Goal: Information Seeking & Learning: Check status

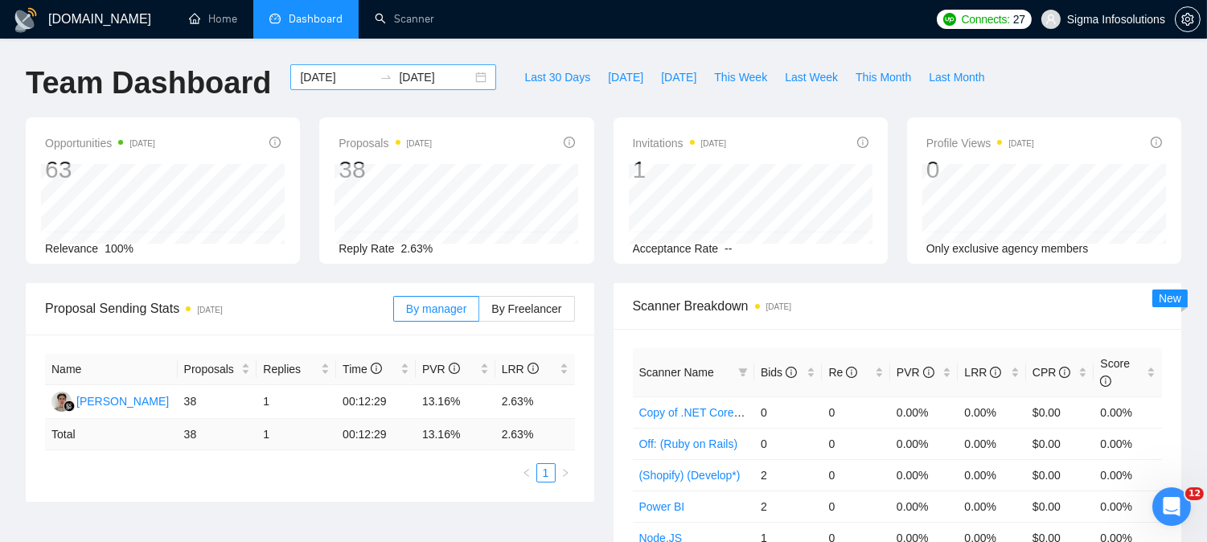
click at [331, 75] on input "2025-09-22" at bounding box center [336, 77] width 73 height 18
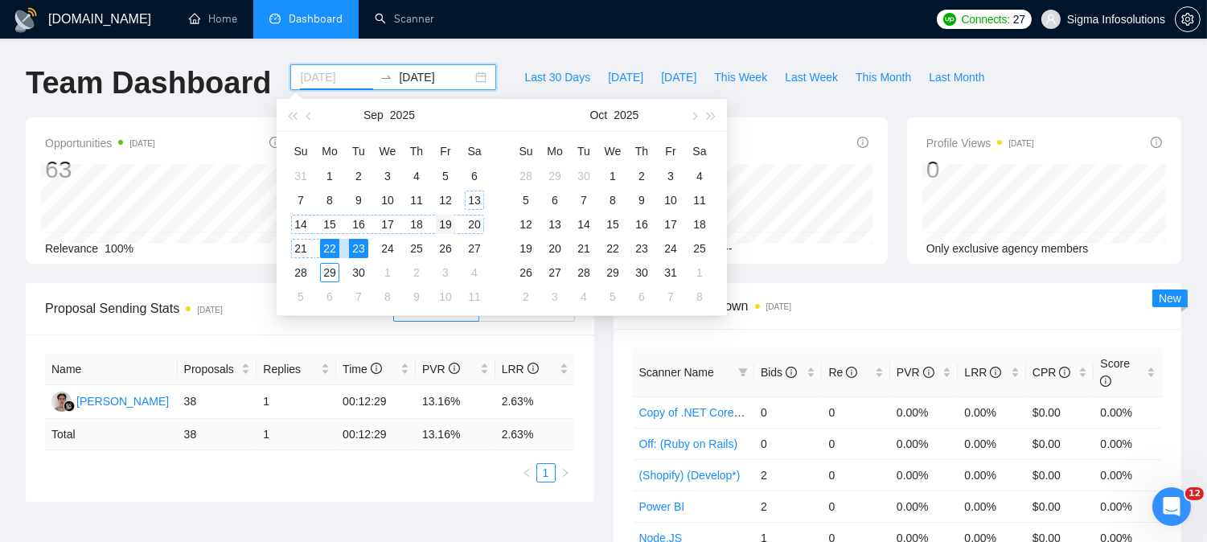
type input "2025-09-19"
click at [438, 228] on div "19" at bounding box center [445, 224] width 19 height 19
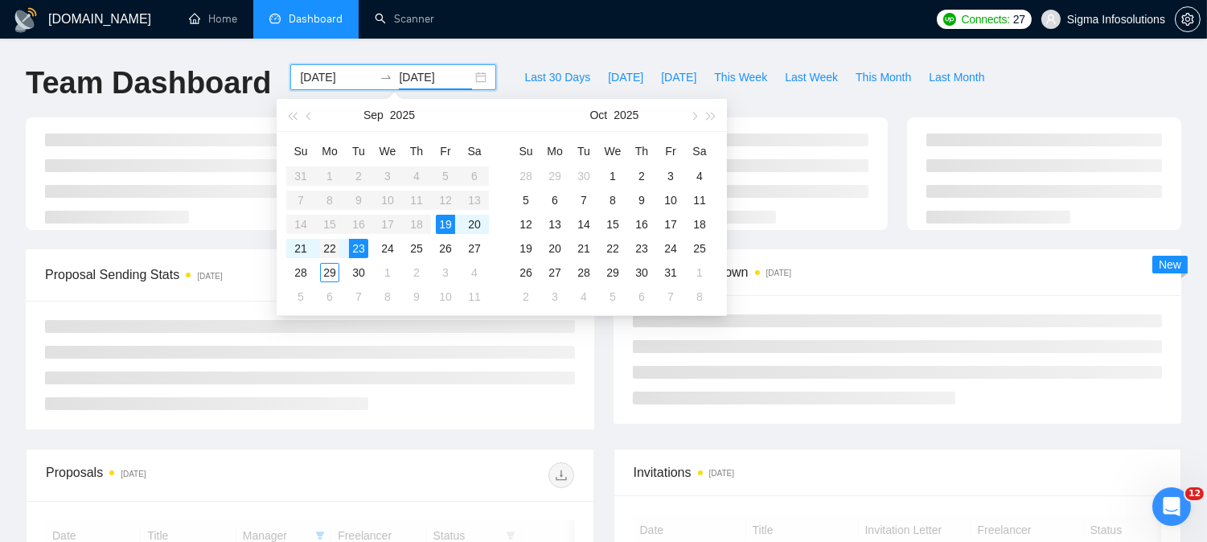
type input "2025-09-22"
click at [327, 249] on div "GigRadar.io Home Dashboard Scanner Connects: 27 Sigma Infosolutions Team Dashbo…" at bounding box center [603, 271] width 1207 height 542
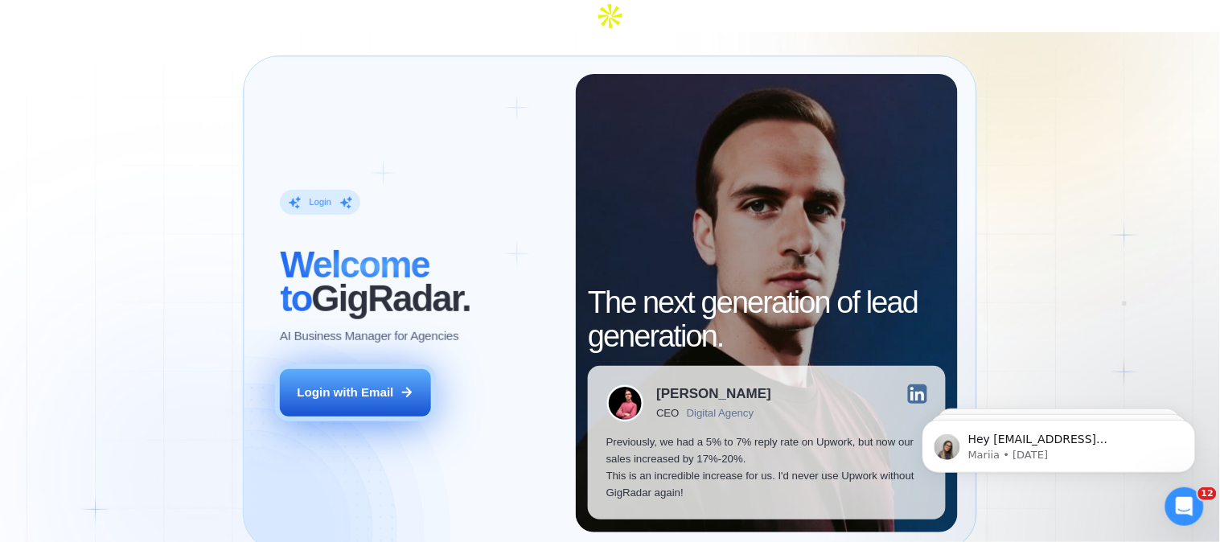
click at [356, 385] on div "Login with Email" at bounding box center [346, 393] width 97 height 17
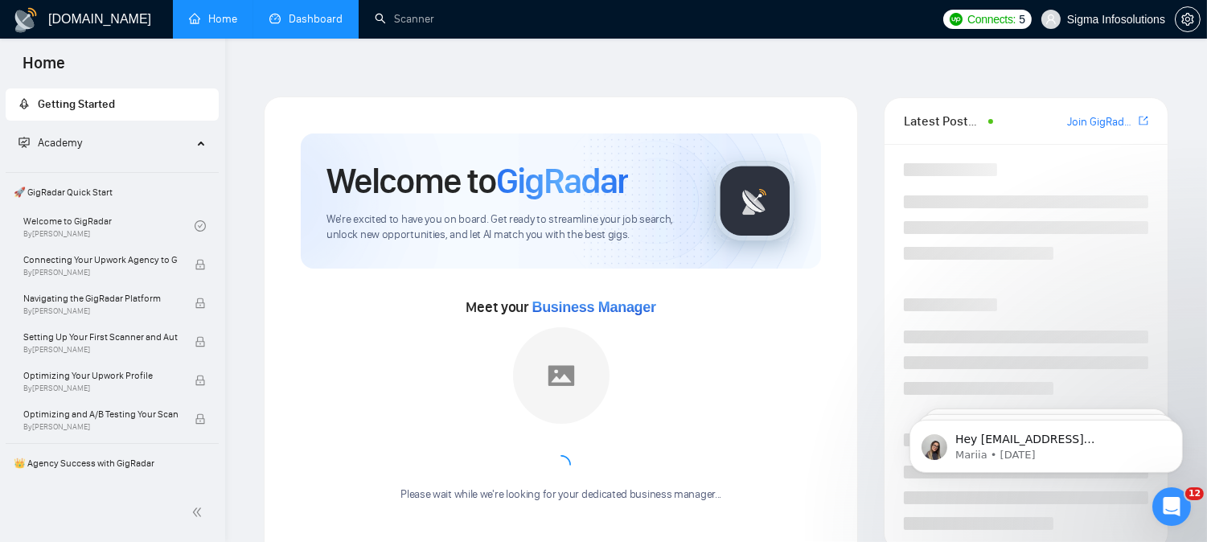
click at [312, 12] on link "Dashboard" at bounding box center [305, 19] width 73 height 14
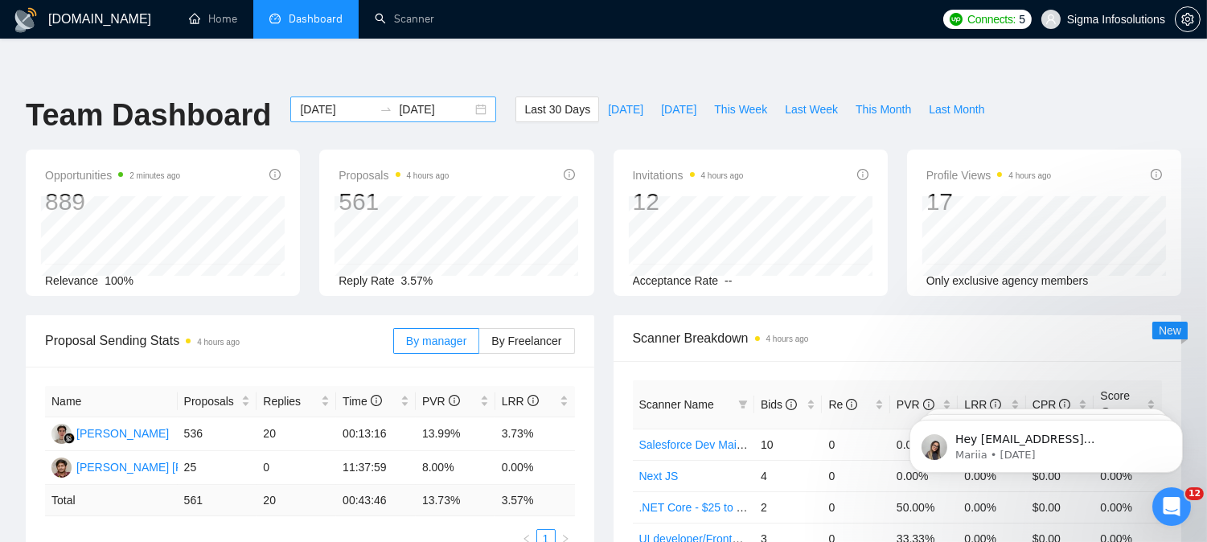
click at [308, 101] on input "2025-08-30" at bounding box center [336, 110] width 73 height 18
click at [317, 101] on input "2025-08-30" at bounding box center [336, 110] width 73 height 18
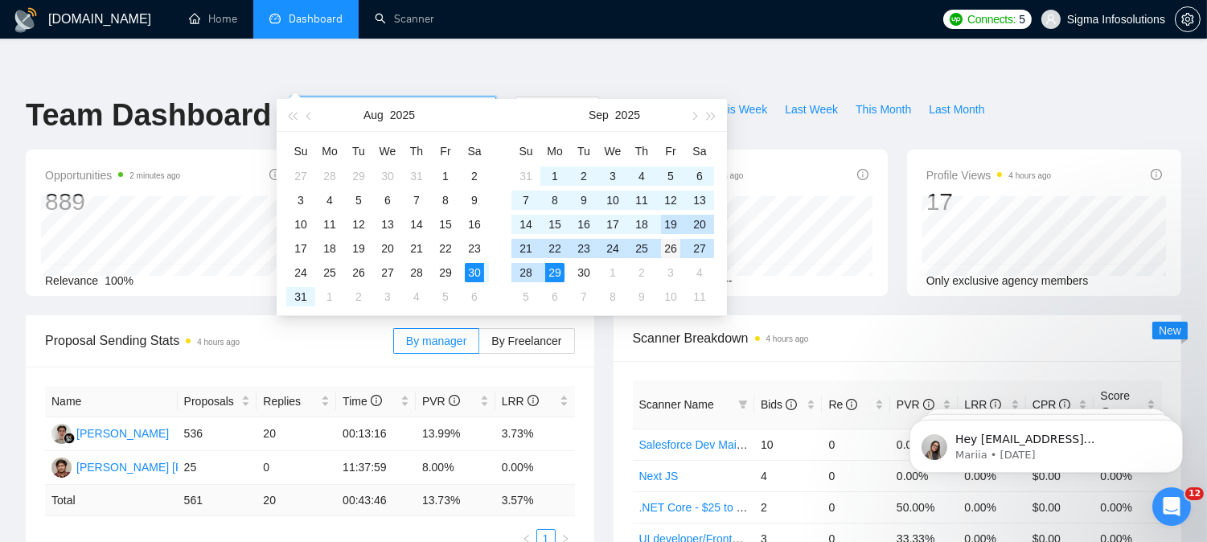
type input "2025-09-26"
click at [672, 246] on div "26" at bounding box center [670, 248] width 19 height 19
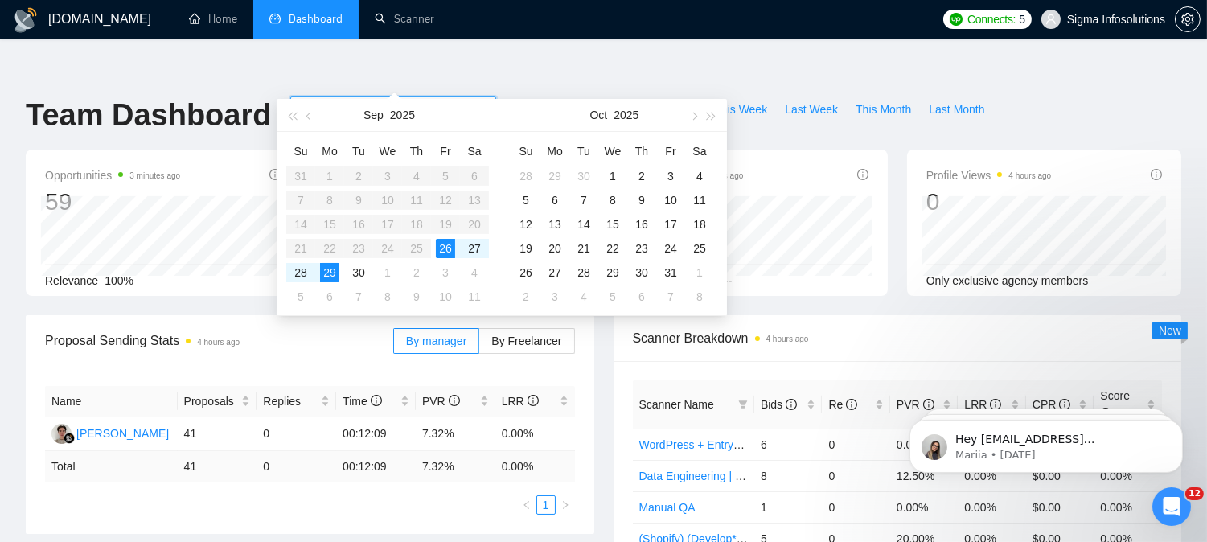
type input "2025-09-29"
click at [327, 269] on div "29" at bounding box center [329, 272] width 19 height 19
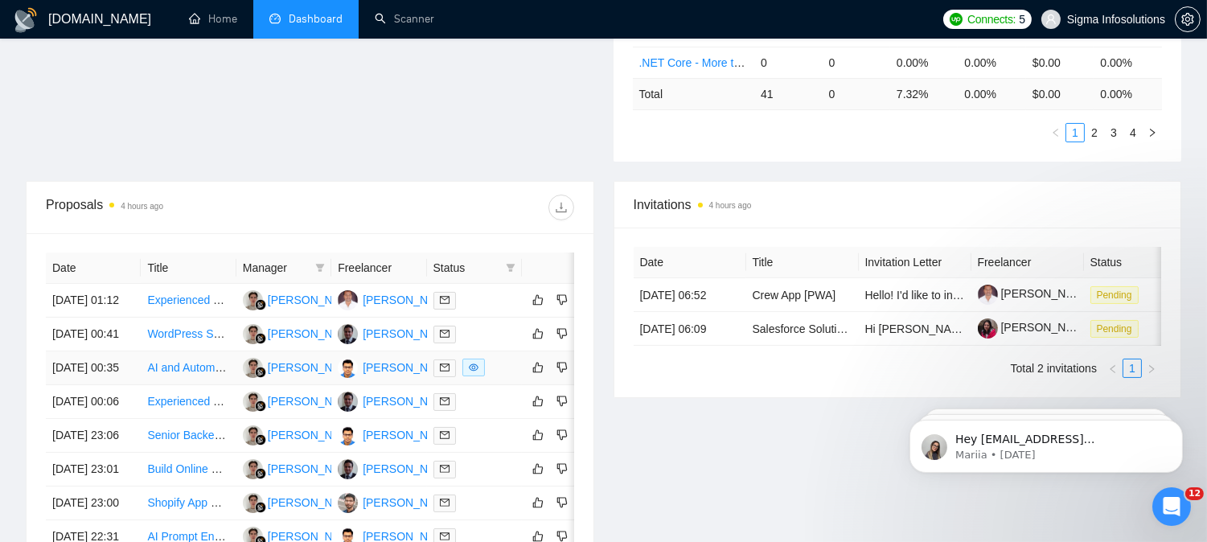
scroll to position [509, 0]
click at [319, 262] on icon "filter" at bounding box center [320, 266] width 9 height 8
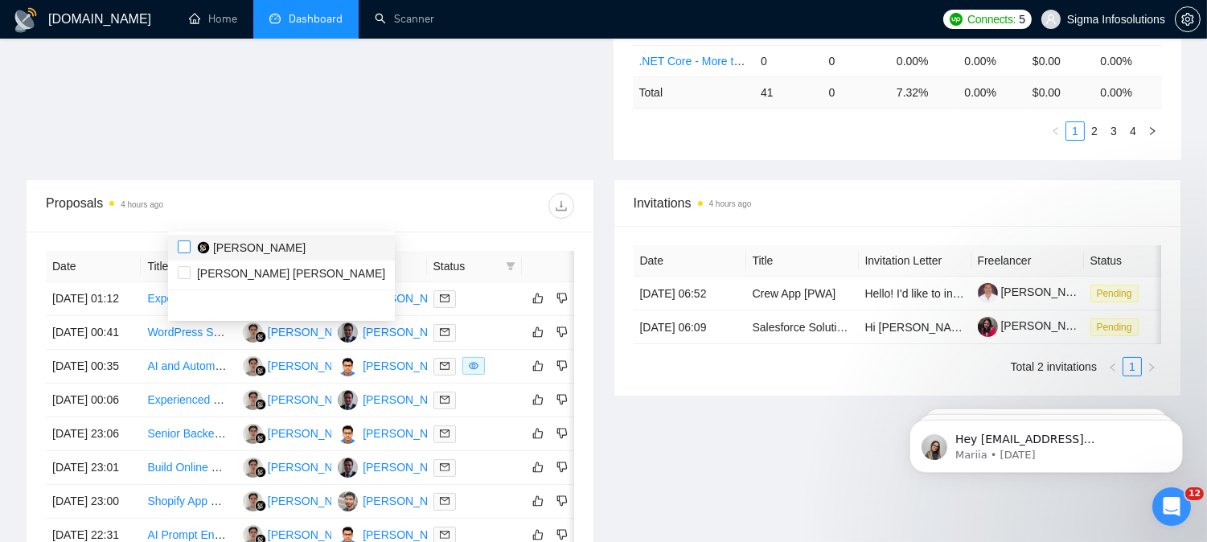
click at [183, 249] on input "checkbox" at bounding box center [184, 247] width 13 height 13
checkbox input "true"
click at [183, 276] on input "checkbox" at bounding box center [184, 272] width 13 height 13
checkbox input "true"
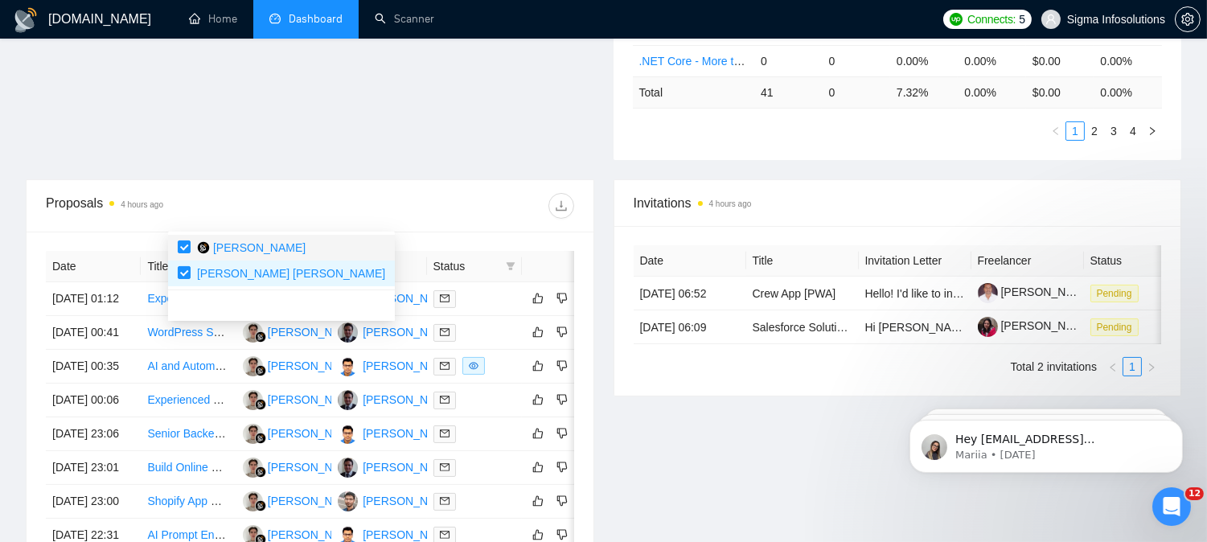
click at [432, 193] on div at bounding box center [442, 206] width 264 height 26
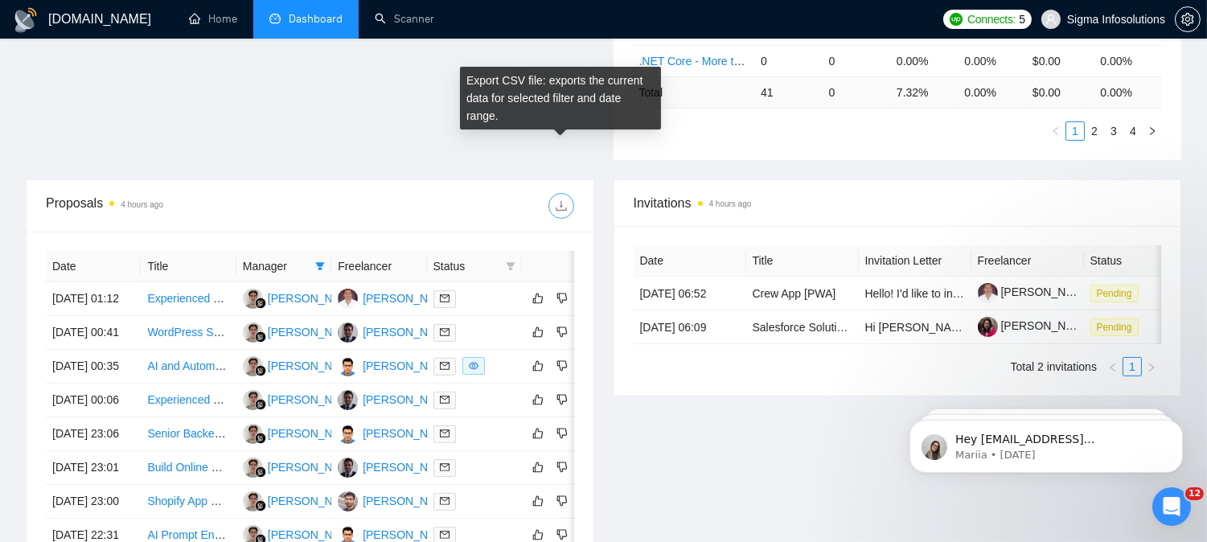
click at [561, 199] on icon "download" at bounding box center [561, 205] width 13 height 13
